Goal: Task Accomplishment & Management: Use online tool/utility

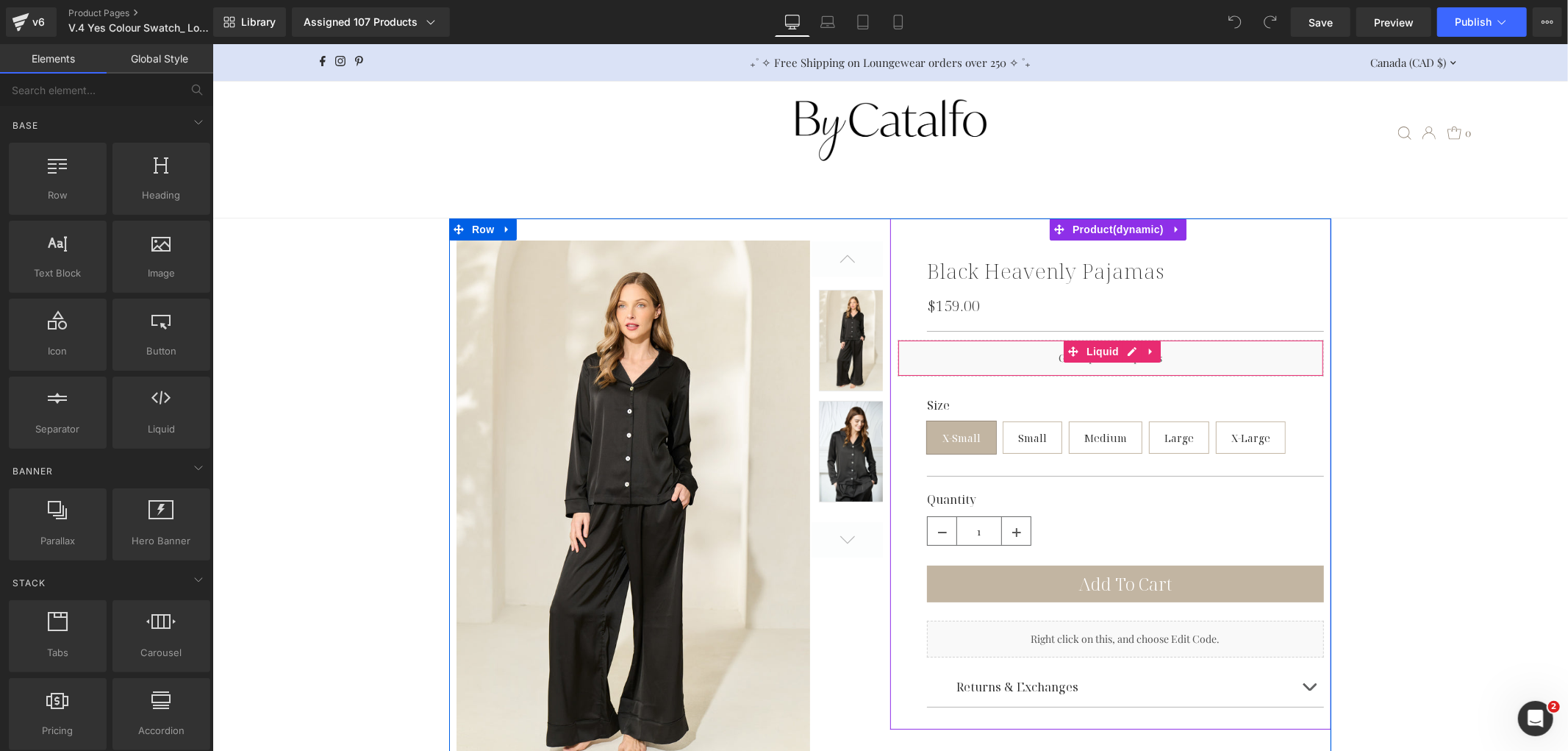
click at [1011, 347] on div "Liquid" at bounding box center [1110, 357] width 426 height 37
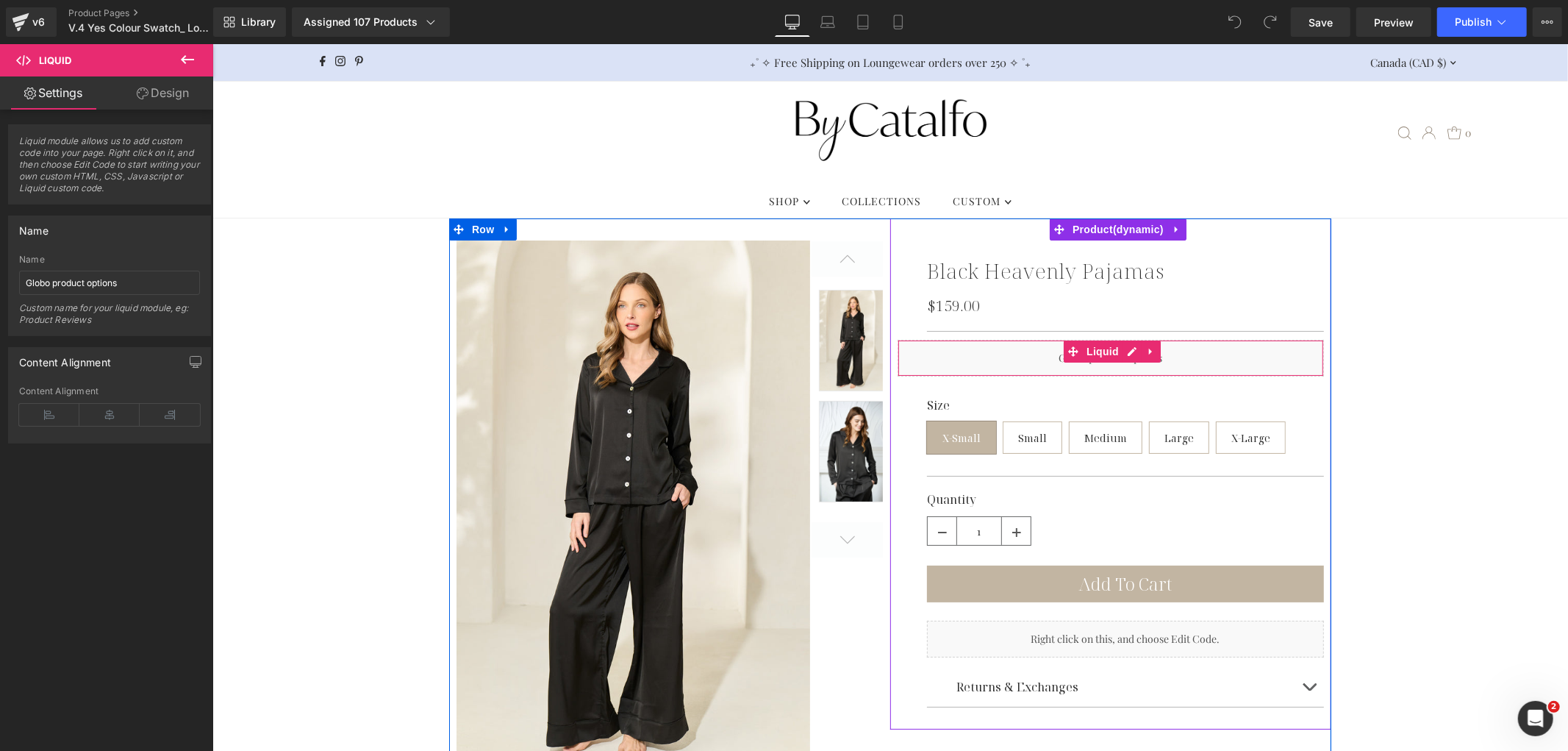
click at [982, 350] on div "Liquid" at bounding box center [1110, 357] width 426 height 37
click at [1031, 343] on div "Liquid" at bounding box center [1110, 357] width 426 height 37
click at [1125, 352] on div "Liquid" at bounding box center [1110, 357] width 426 height 37
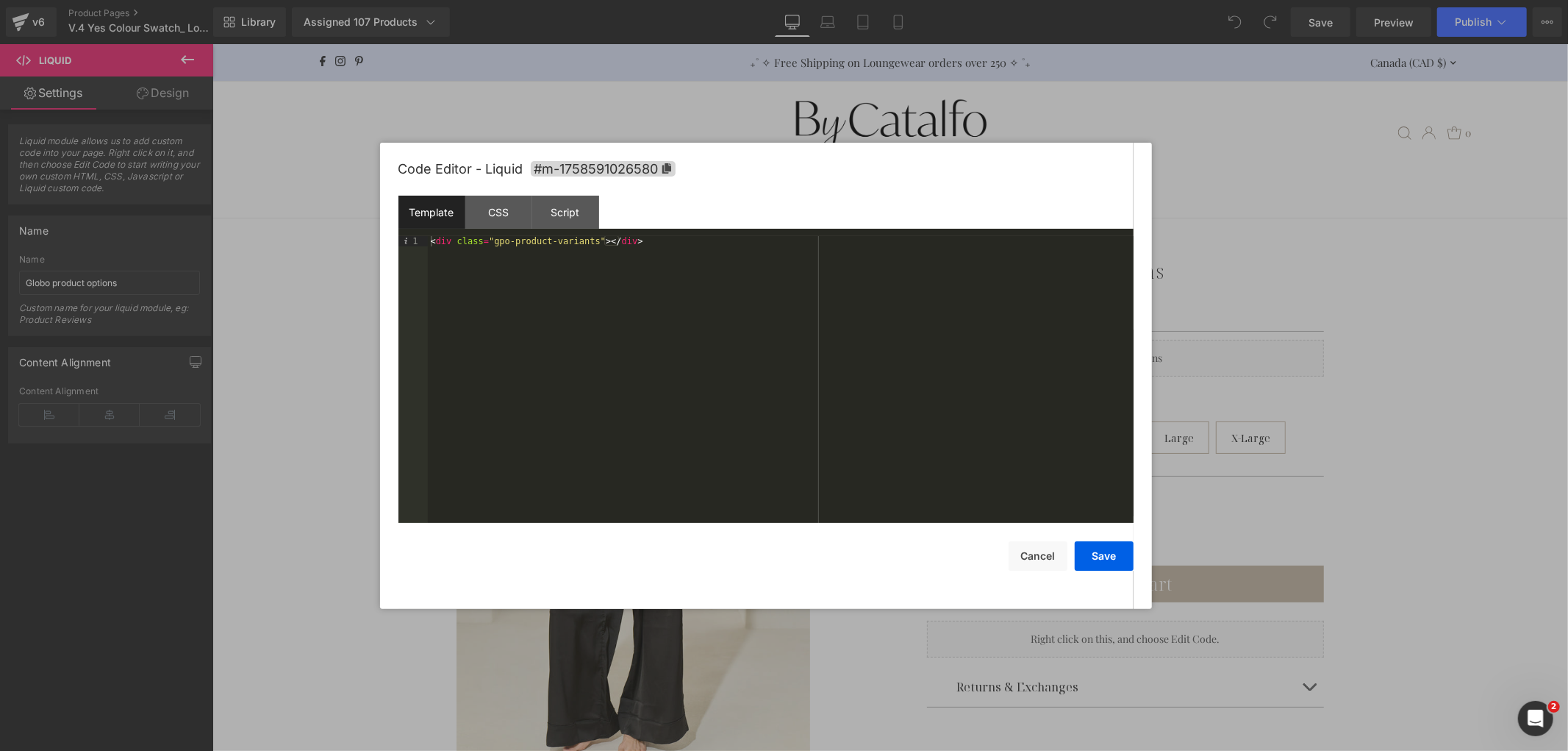
click at [1342, 289] on div at bounding box center [784, 376] width 1568 height 751
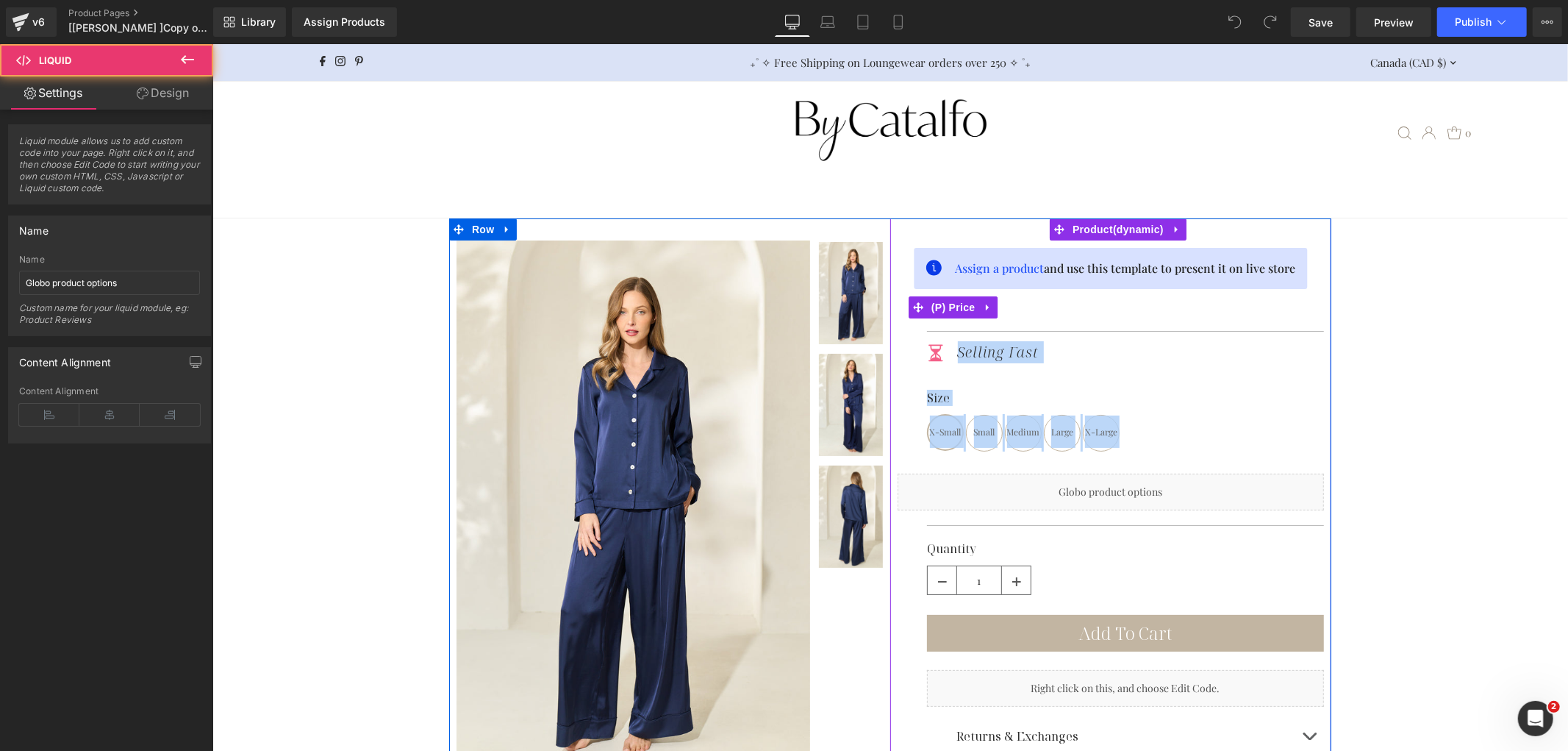
drag, startPoint x: 993, startPoint y: 486, endPoint x: 1004, endPoint y: 307, distance: 179.3
click at [1004, 307] on div "Navy Heavenly Pajamas (TEST) (P) Title $159.00 $0 (P) Price Separator Icon Sell…" at bounding box center [1110, 498] width 426 height 516
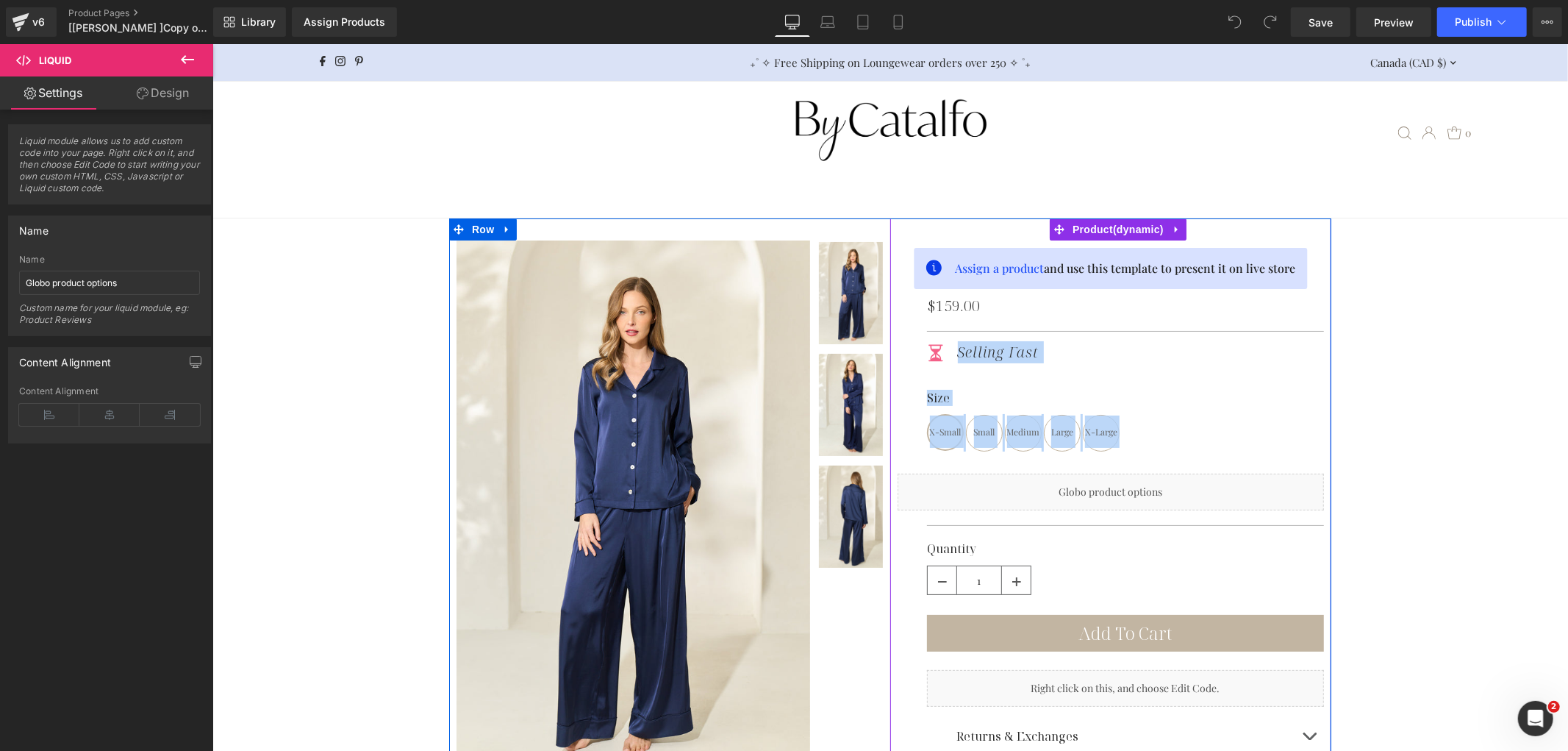
drag, startPoint x: 1296, startPoint y: 431, endPoint x: 1232, endPoint y: 459, distance: 69.9
click at [1297, 431] on div "Size X-Small Small Medium Large X-Large" at bounding box center [1125, 421] width 397 height 60
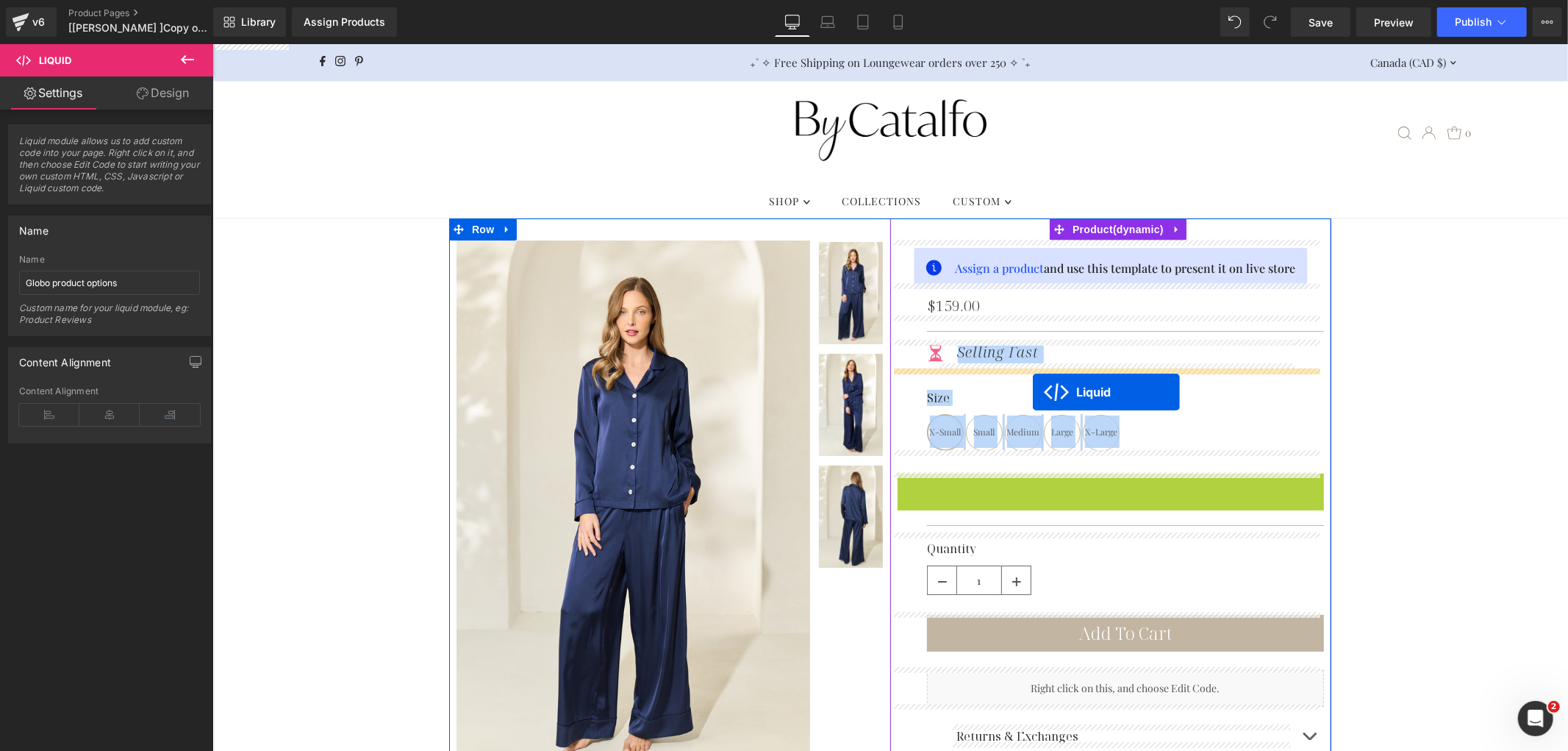
drag, startPoint x: 1092, startPoint y: 482, endPoint x: 1032, endPoint y: 391, distance: 109.0
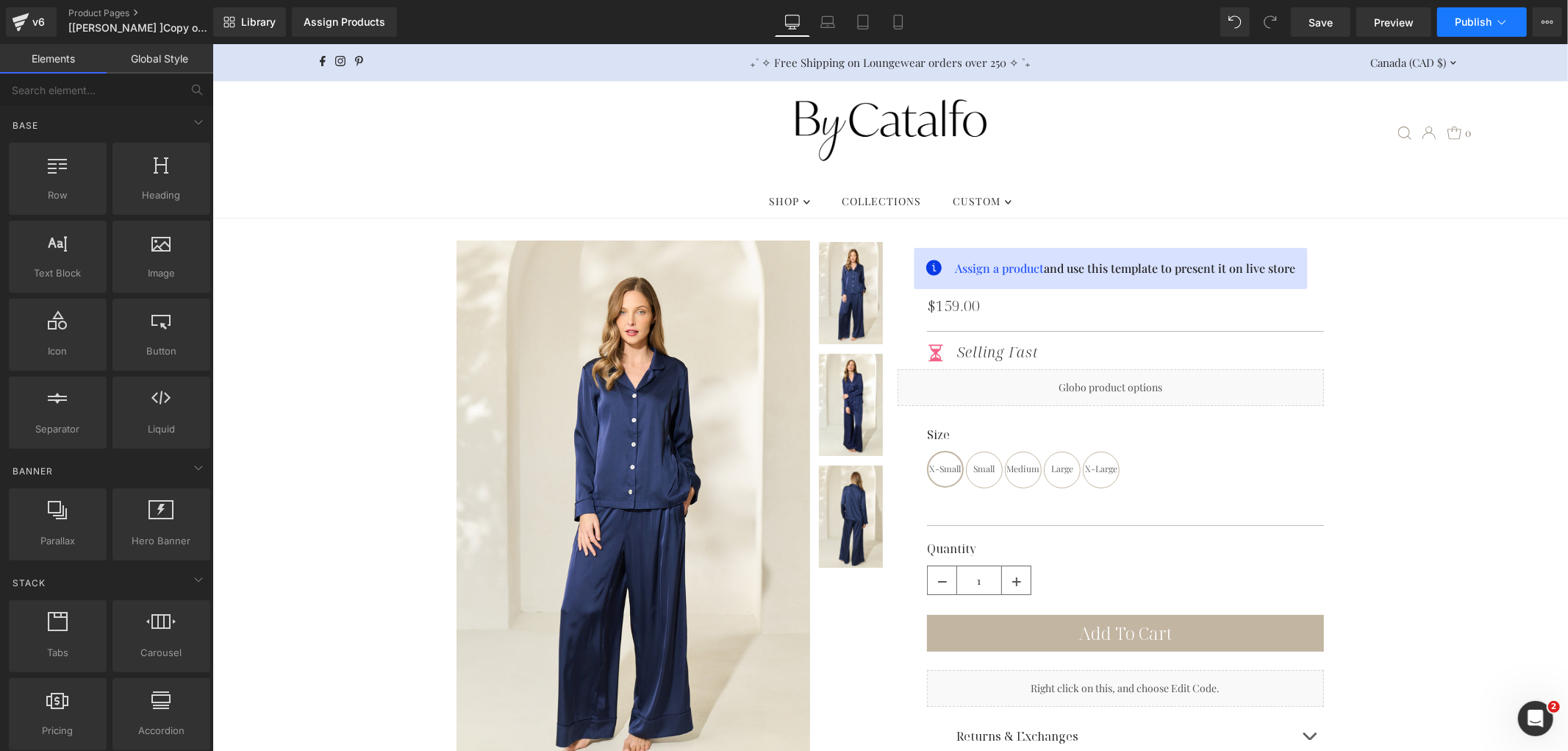
click at [1468, 25] on span "Publish" at bounding box center [1473, 22] width 37 height 12
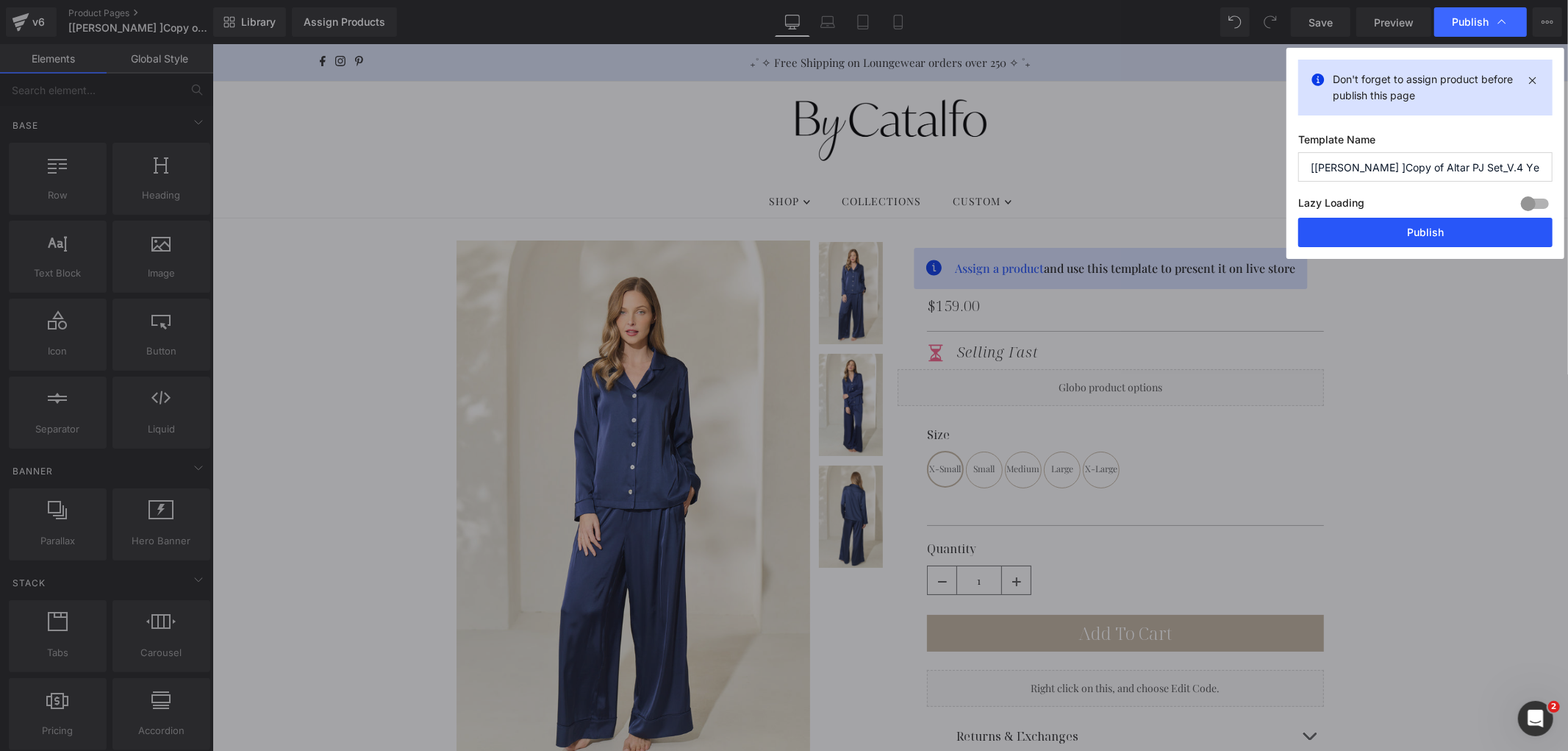
click at [1421, 240] on button "Publish" at bounding box center [1425, 232] width 254 height 30
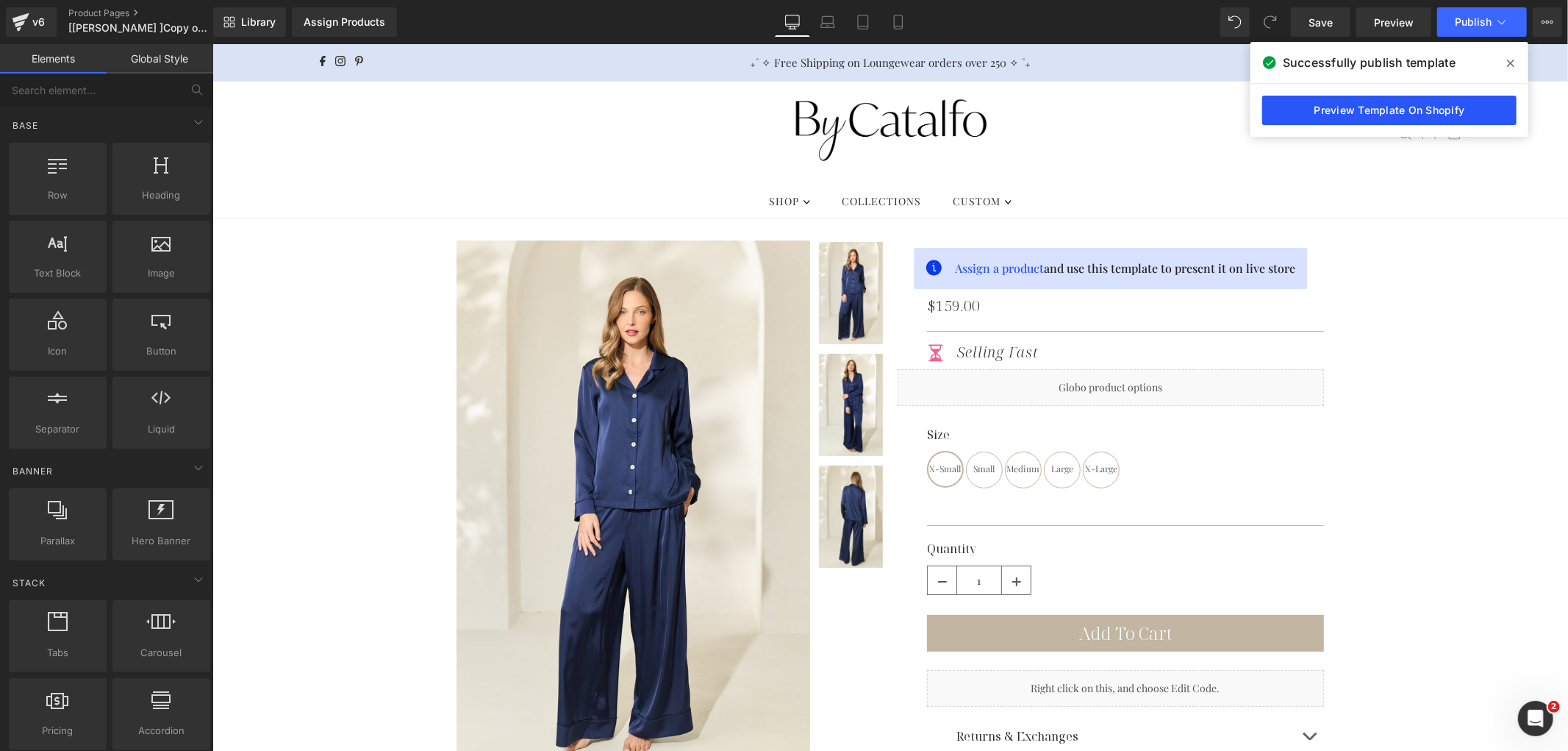
click at [1347, 112] on link "Preview Template On Shopify" at bounding box center [1389, 111] width 254 height 30
